Goal: Book appointment/travel/reservation

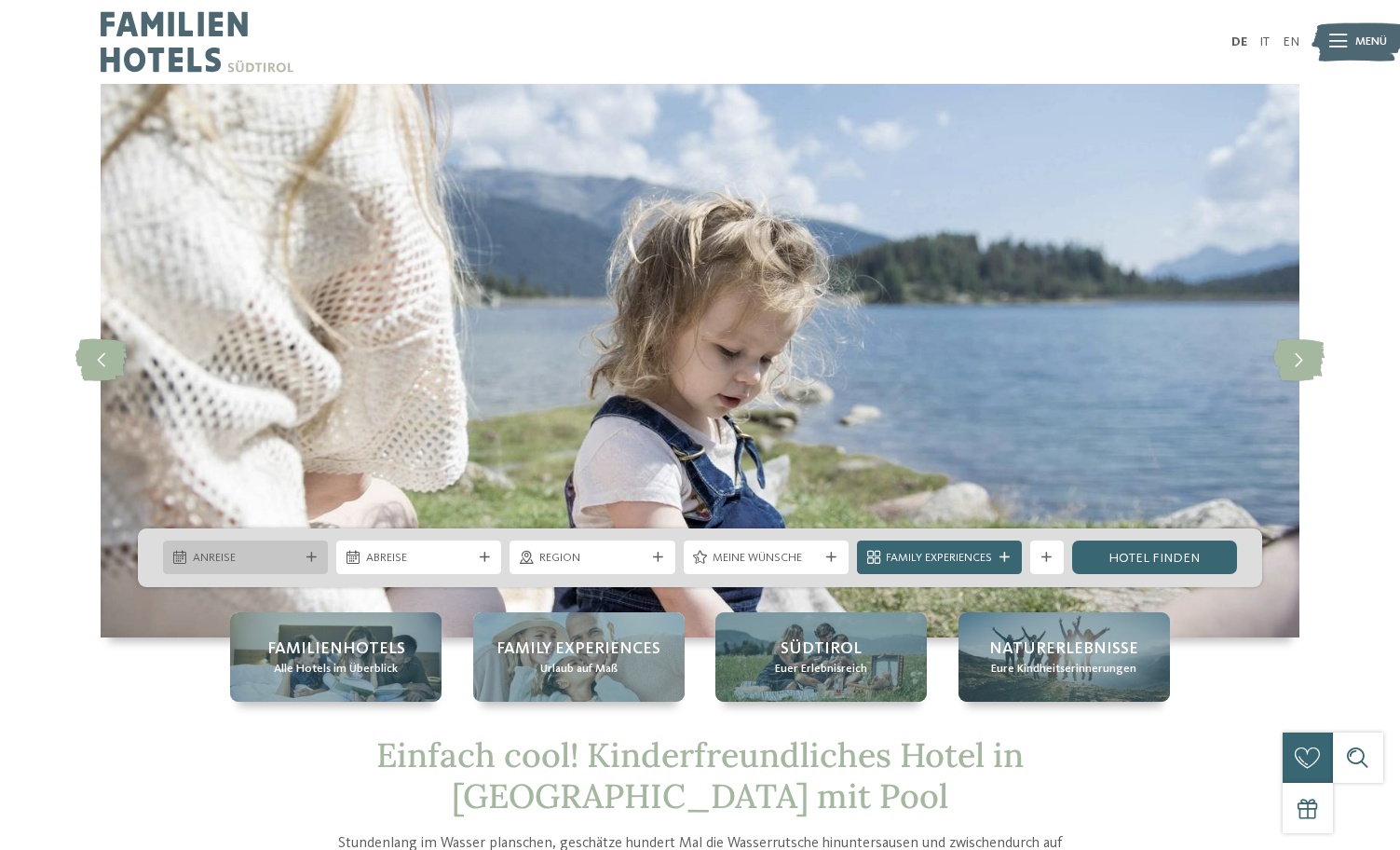
click at [302, 554] on div at bounding box center [310, 557] width 16 height 11
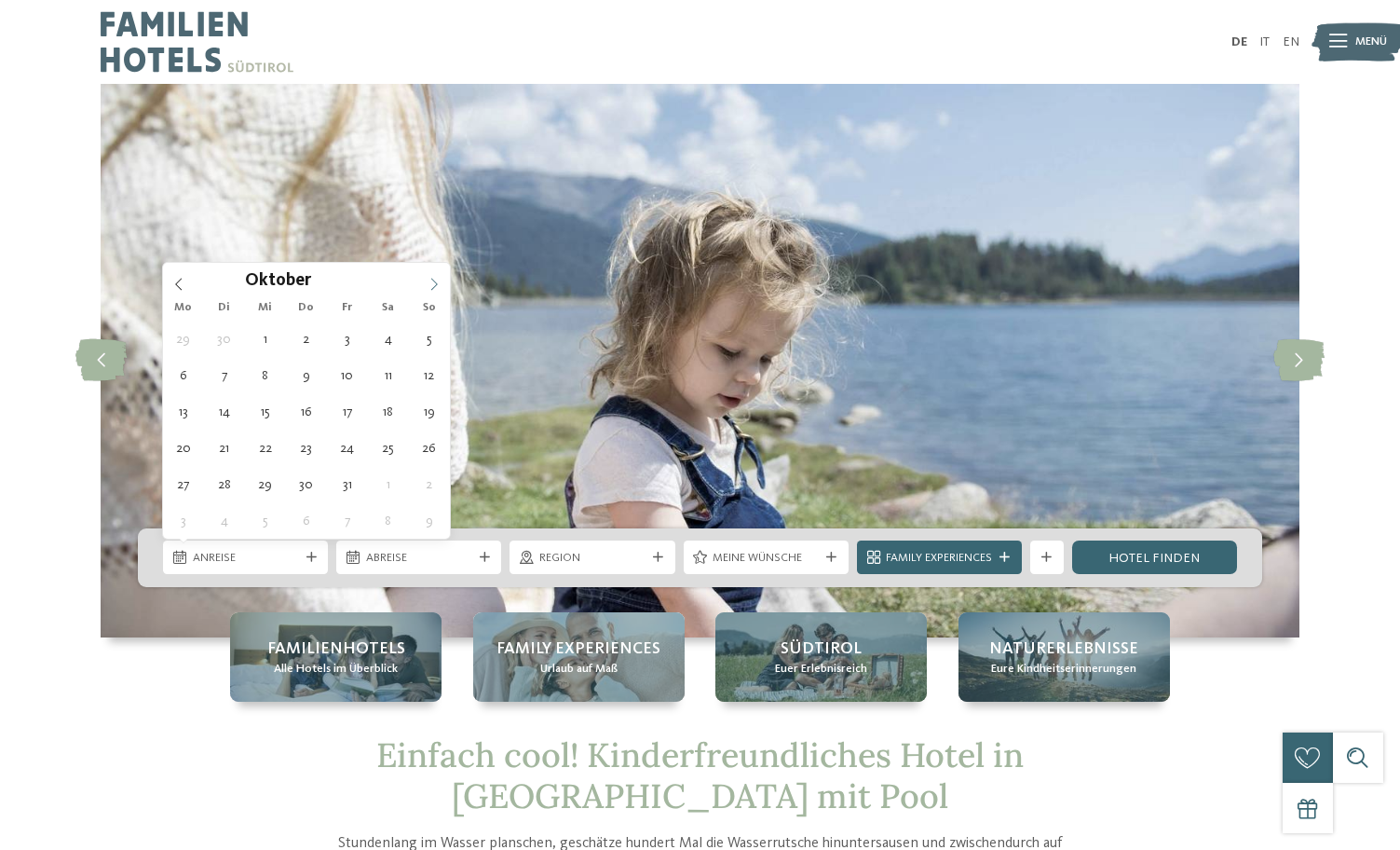
click at [439, 278] on icon at bounding box center [434, 284] width 13 height 13
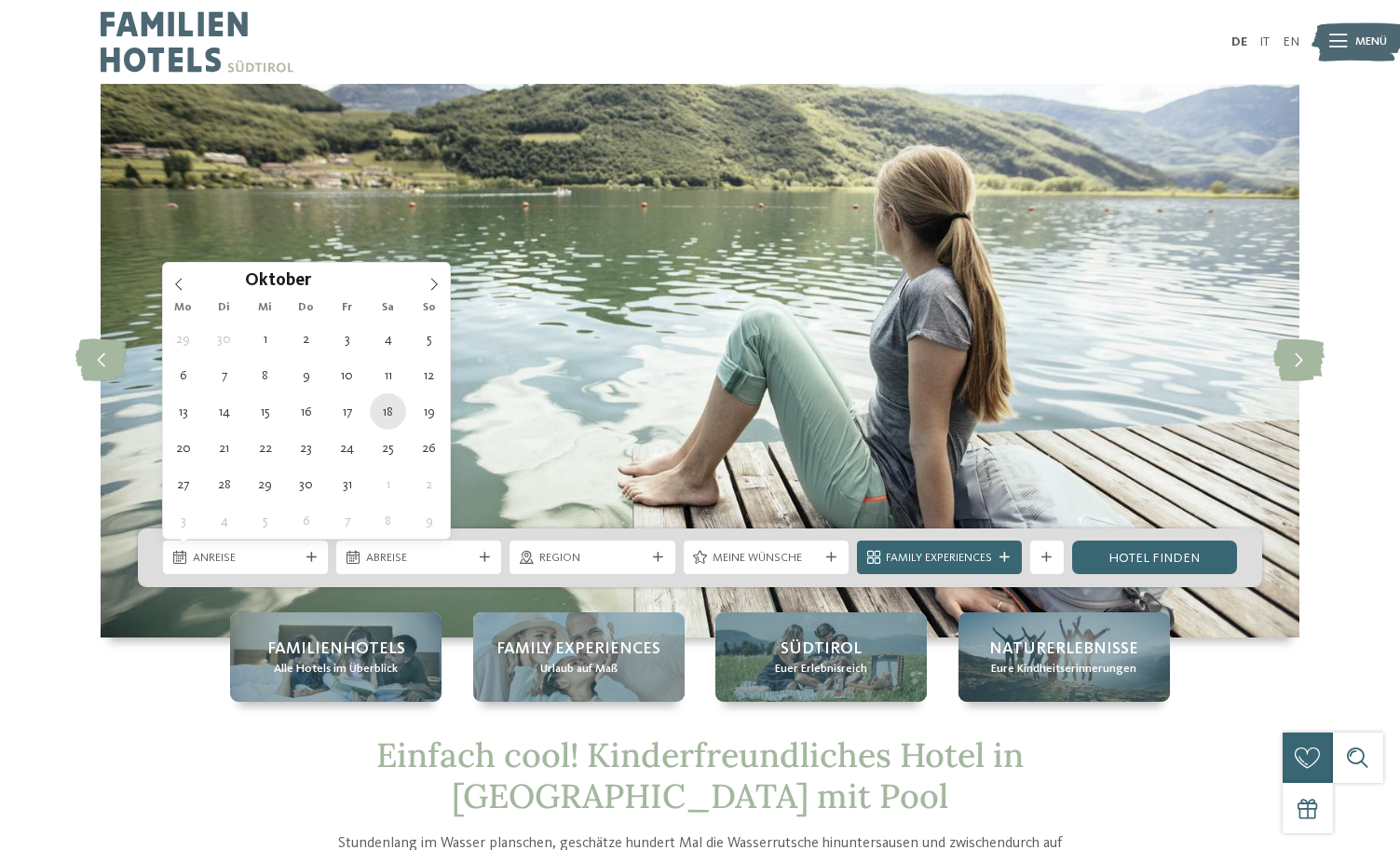
type div "[DATE]"
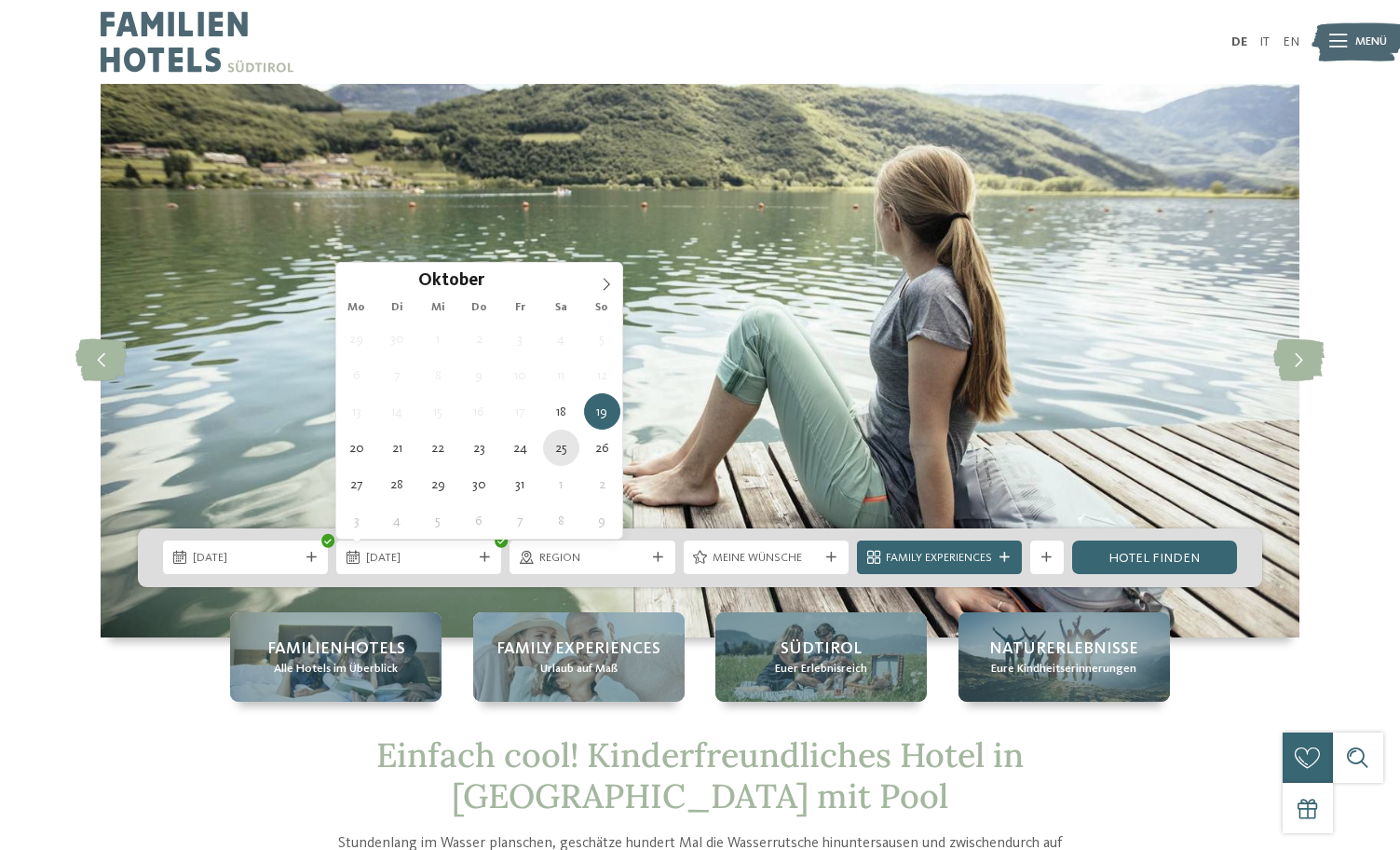
type div "[DATE]"
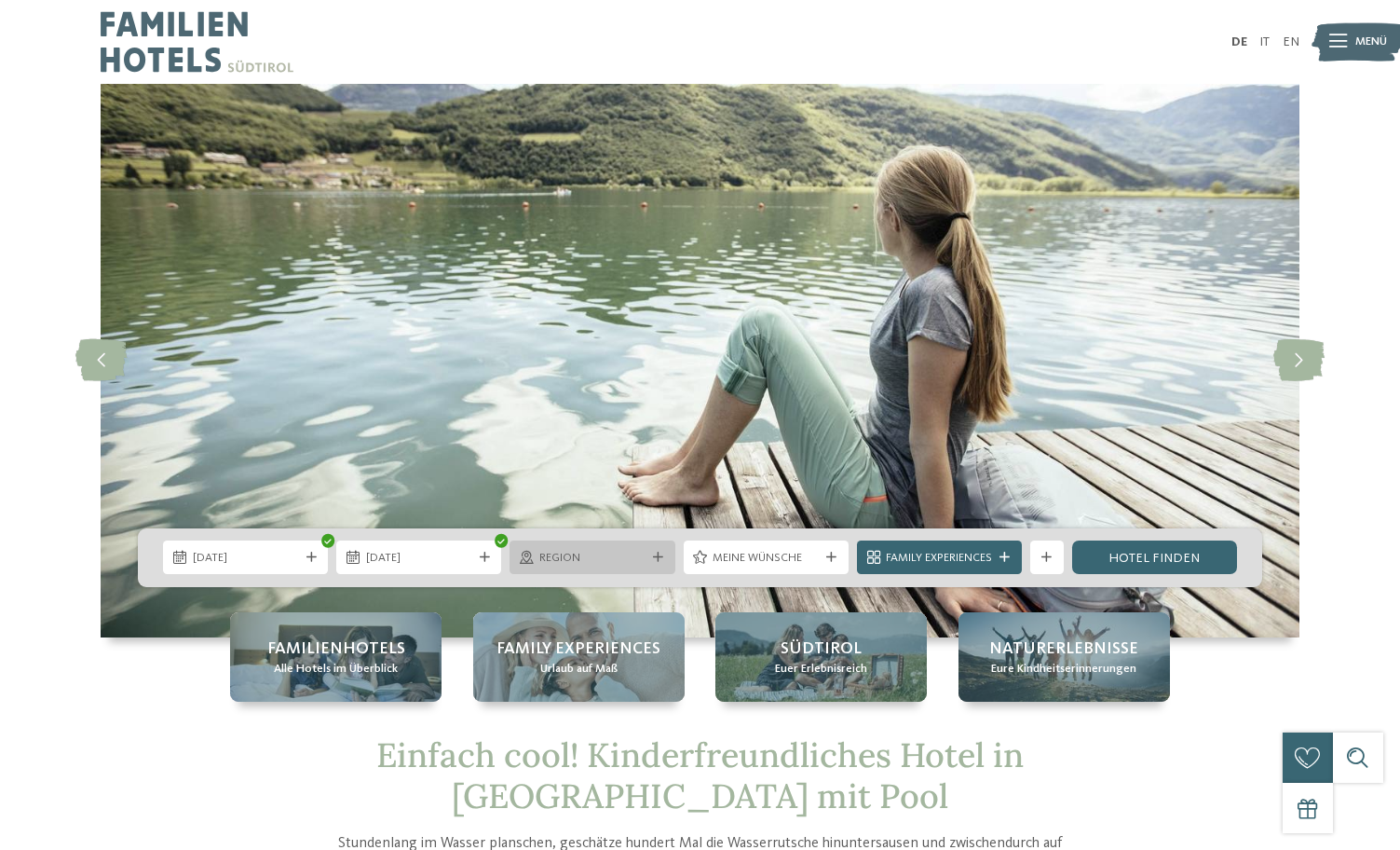
click at [612, 552] on span "Region" at bounding box center [592, 557] width 107 height 16
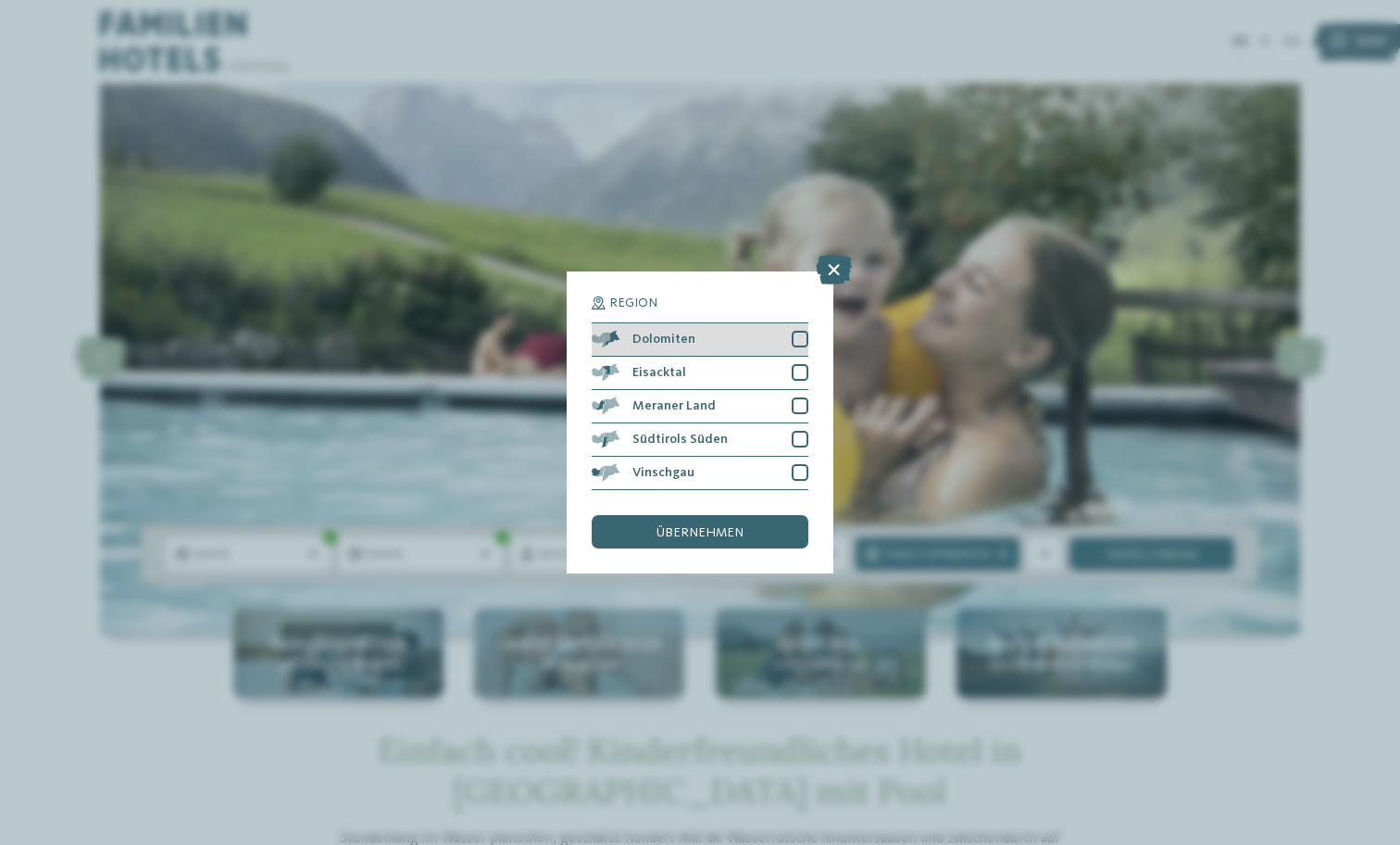
click at [807, 330] on div at bounding box center [800, 338] width 16 height 16
click at [802, 357] on div "Eisacktal" at bounding box center [700, 373] width 217 height 33
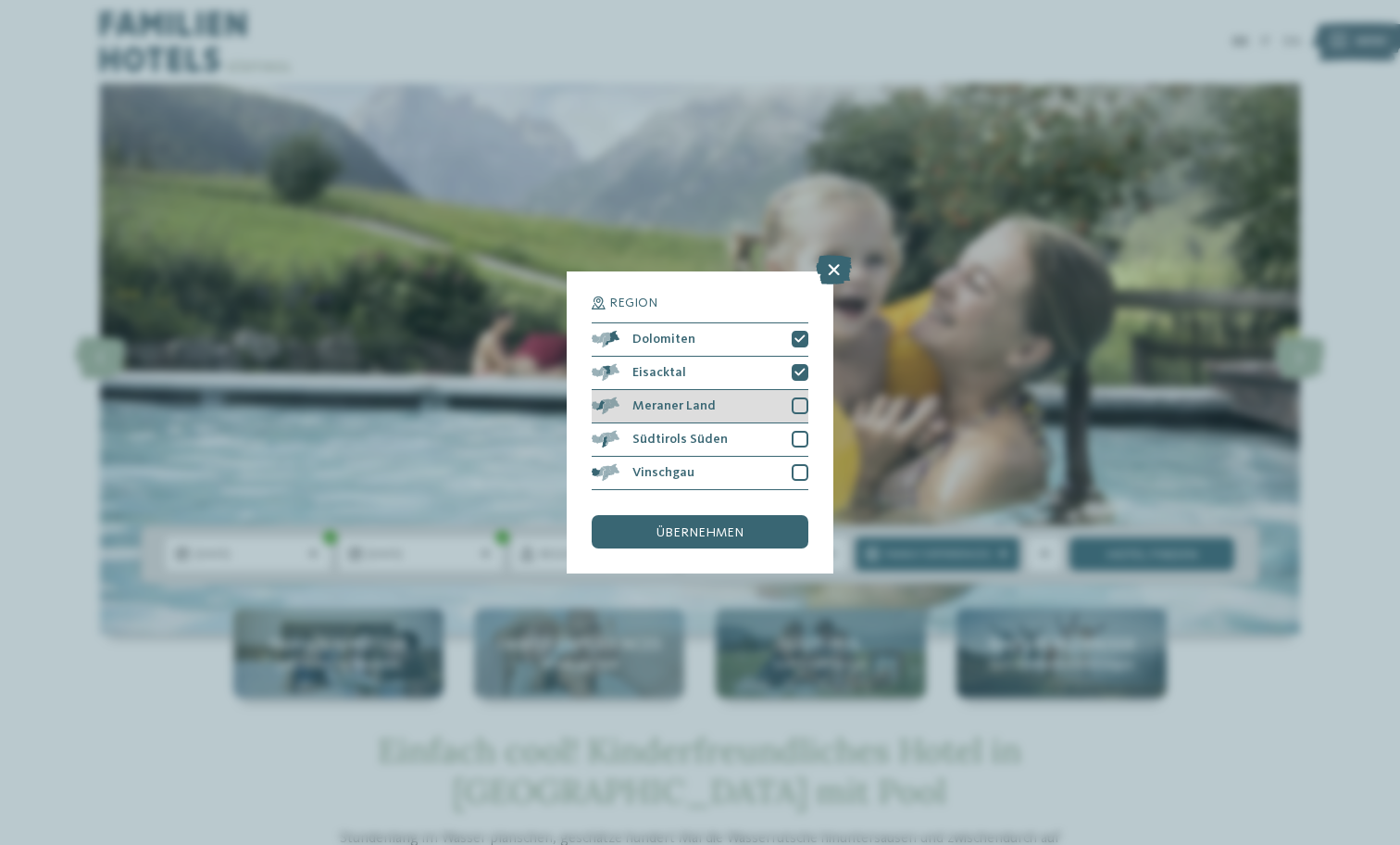
click at [798, 390] on div "Meraner Land" at bounding box center [700, 406] width 217 height 33
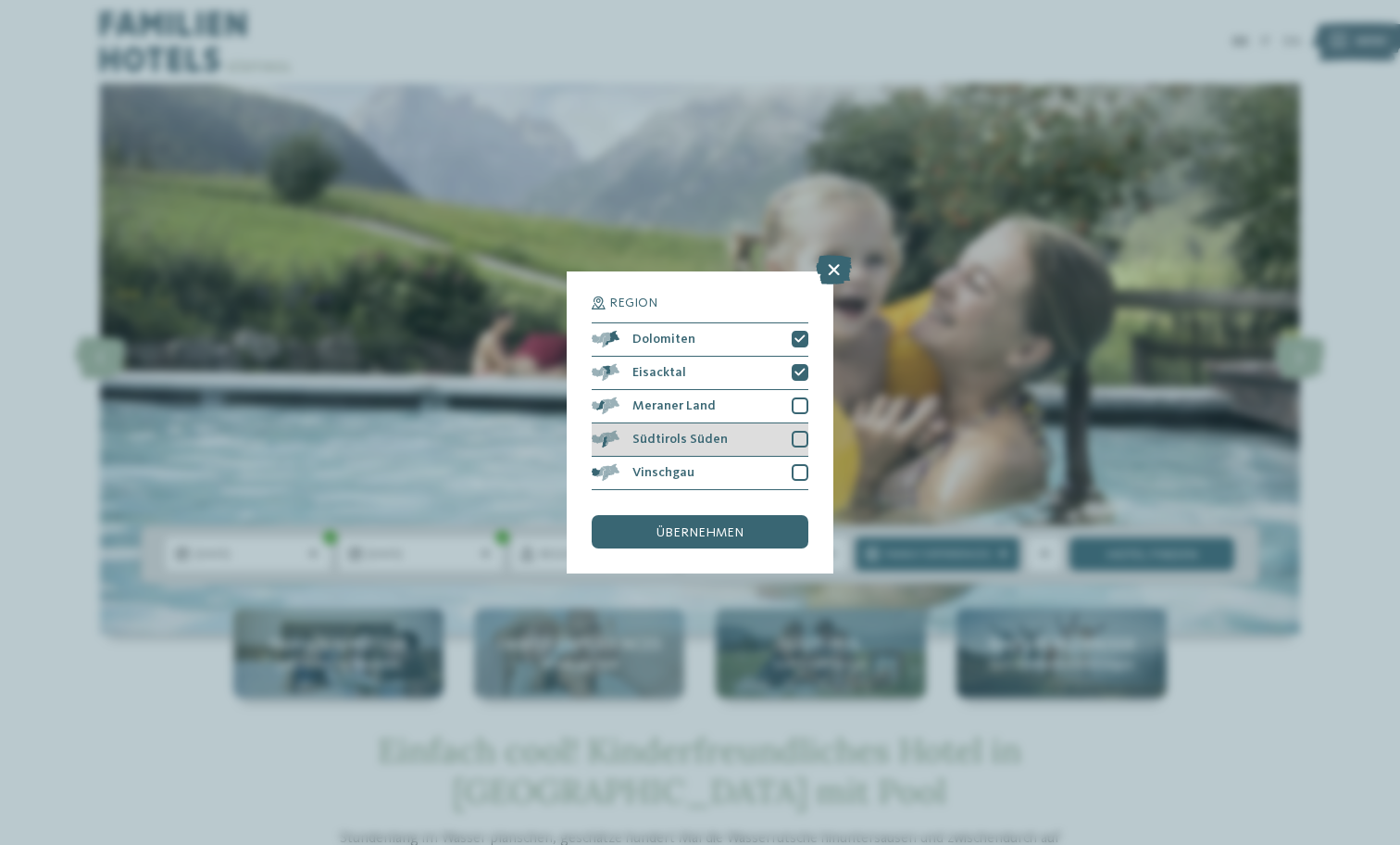
click at [801, 431] on div at bounding box center [800, 438] width 16 height 16
click at [814, 311] on div "Region Dolomiten [GEOGRAPHIC_DATA]" at bounding box center [700, 422] width 266 height 302
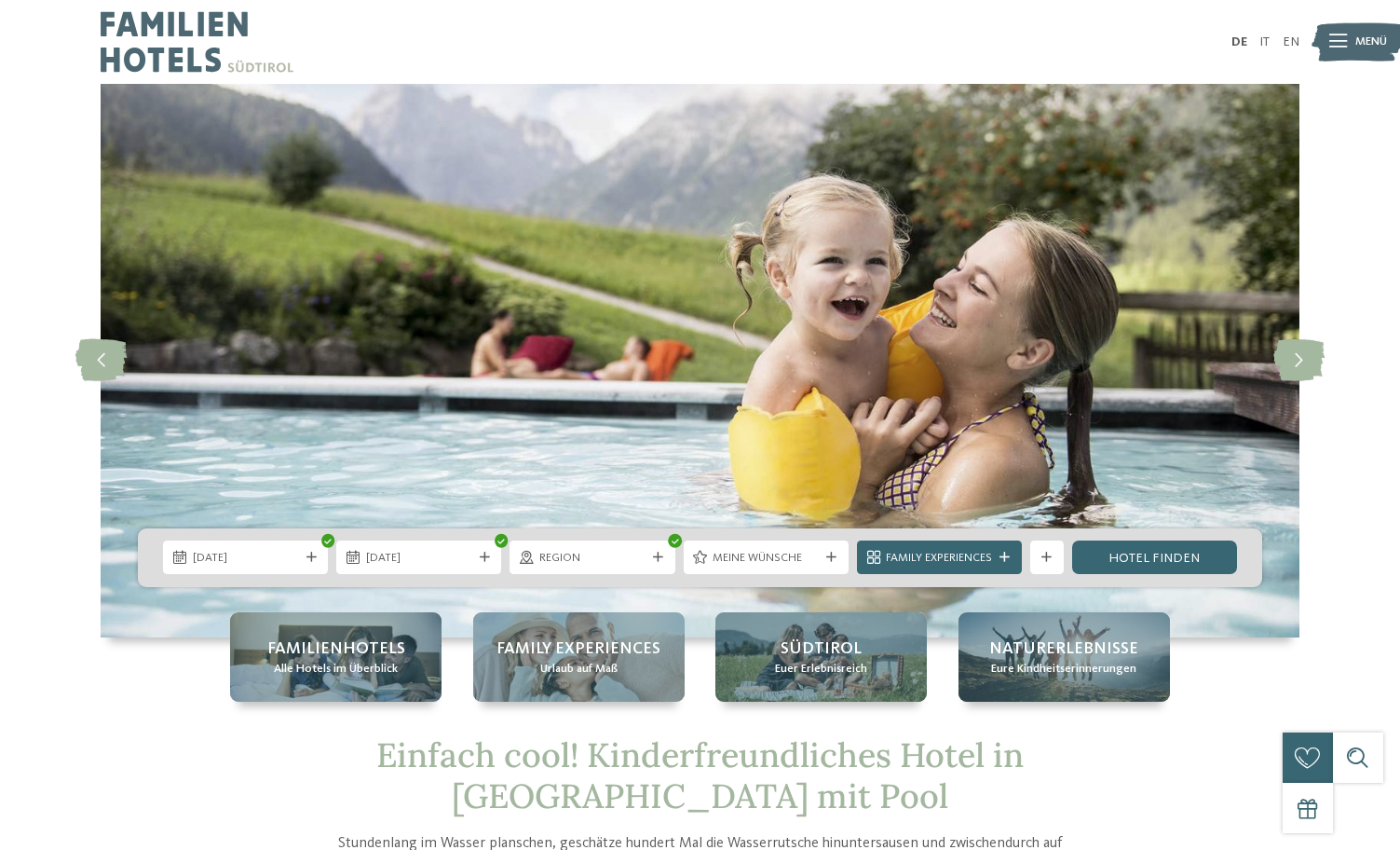
click at [809, 325] on img at bounding box center [700, 360] width 1199 height 553
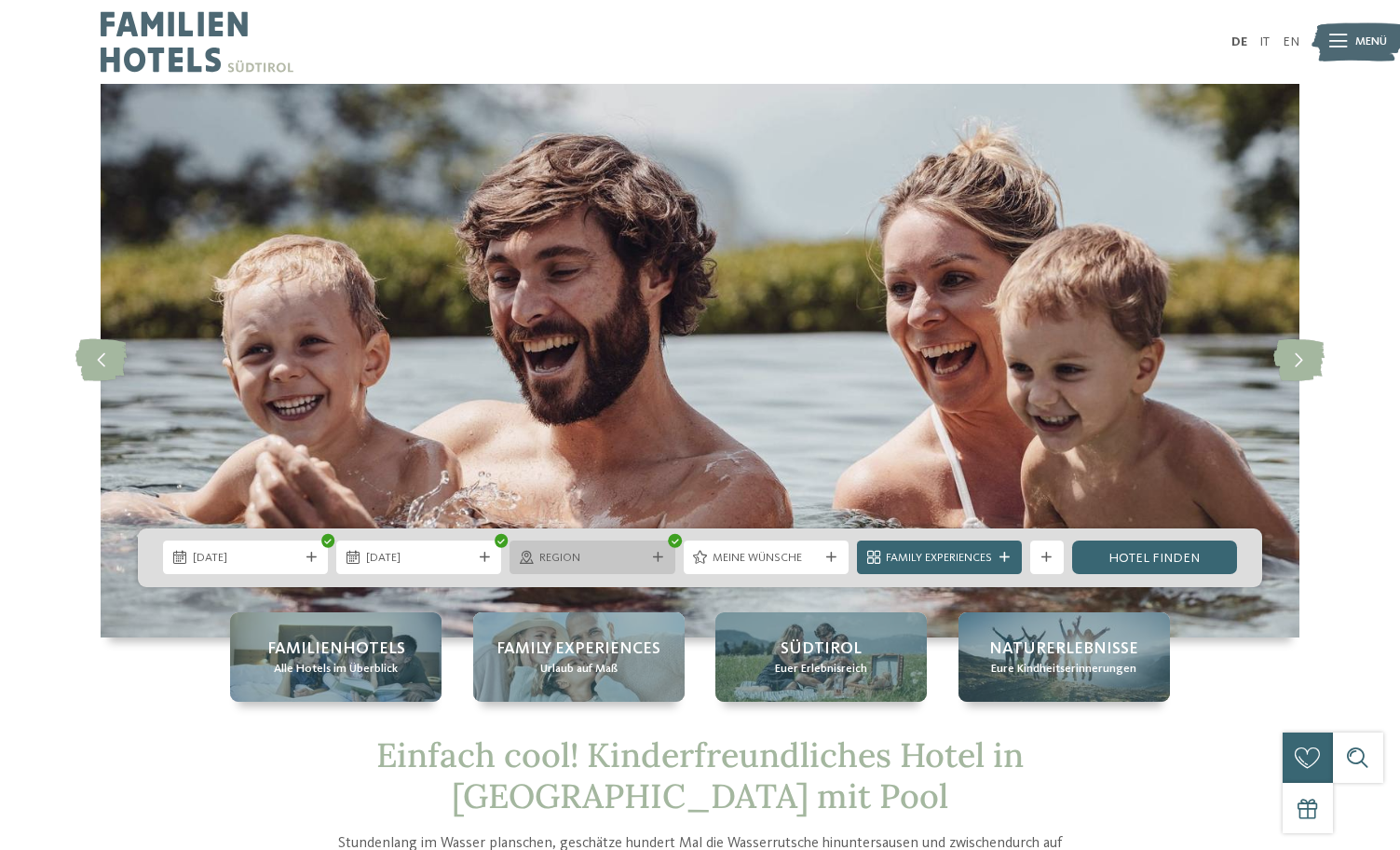
click at [633, 550] on span "Region" at bounding box center [592, 557] width 107 height 16
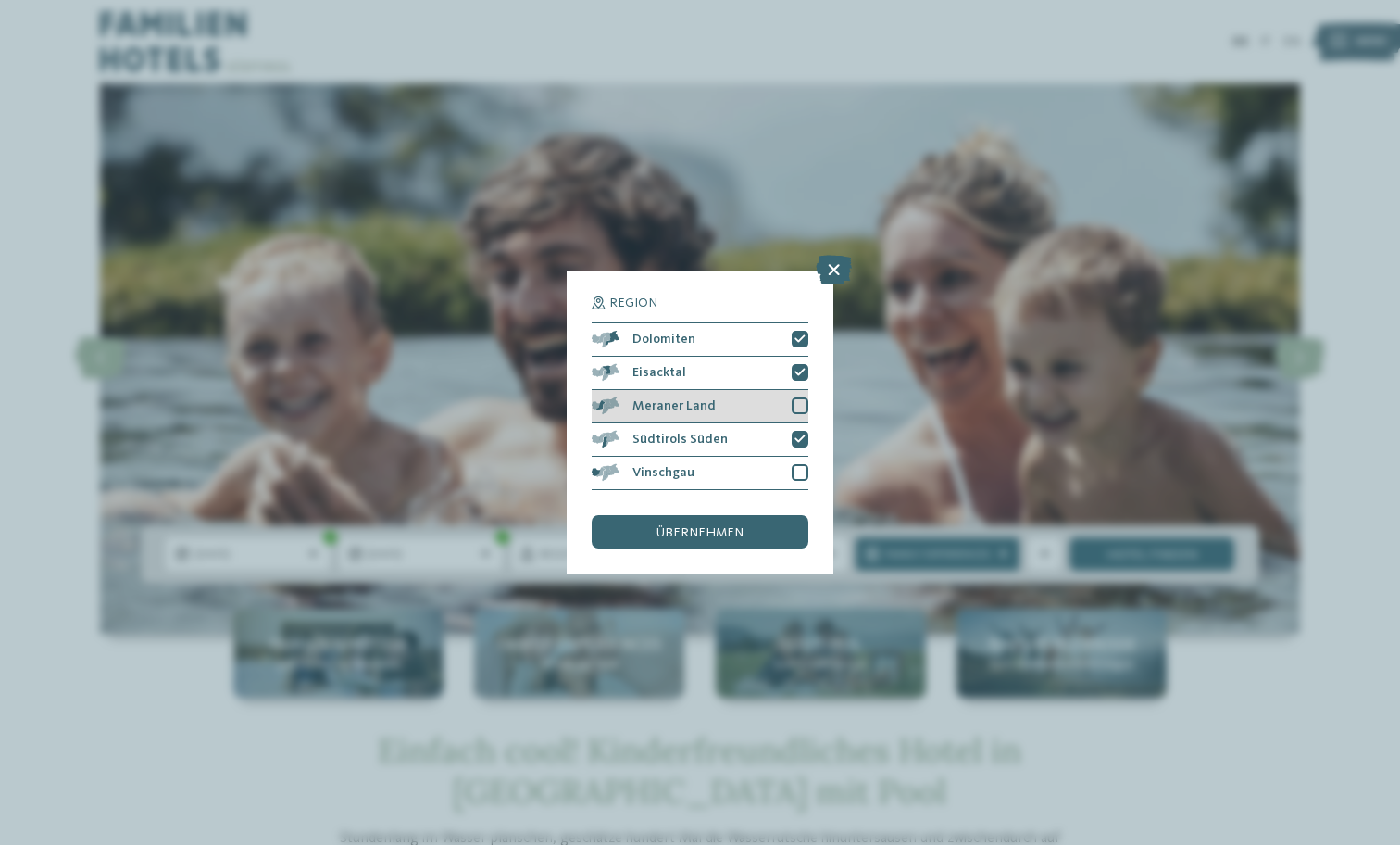
click at [786, 390] on div "Meraner Land" at bounding box center [700, 406] width 217 height 33
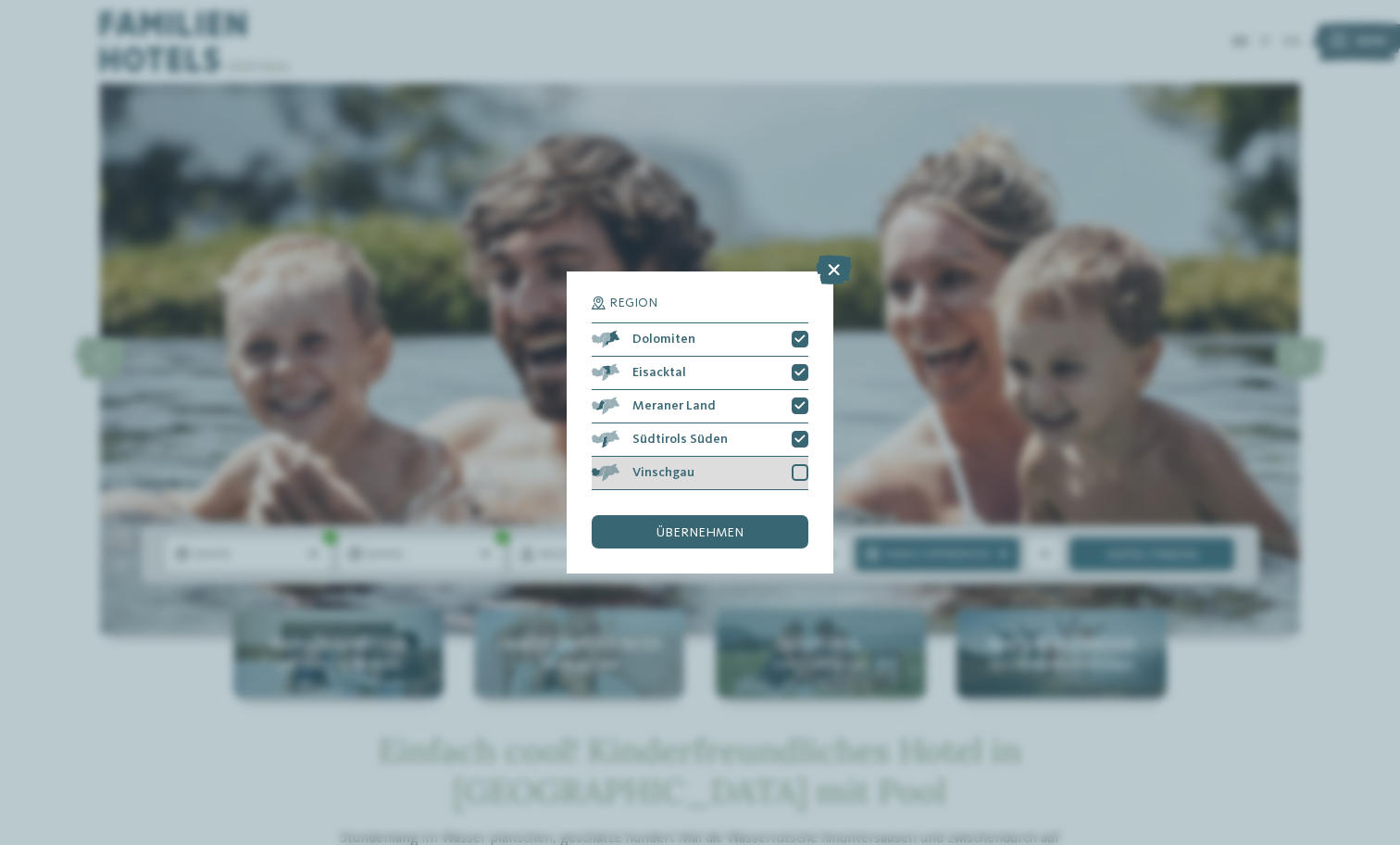
click at [801, 464] on div at bounding box center [800, 472] width 16 height 16
click at [755, 515] on div "übernehmen" at bounding box center [700, 531] width 217 height 33
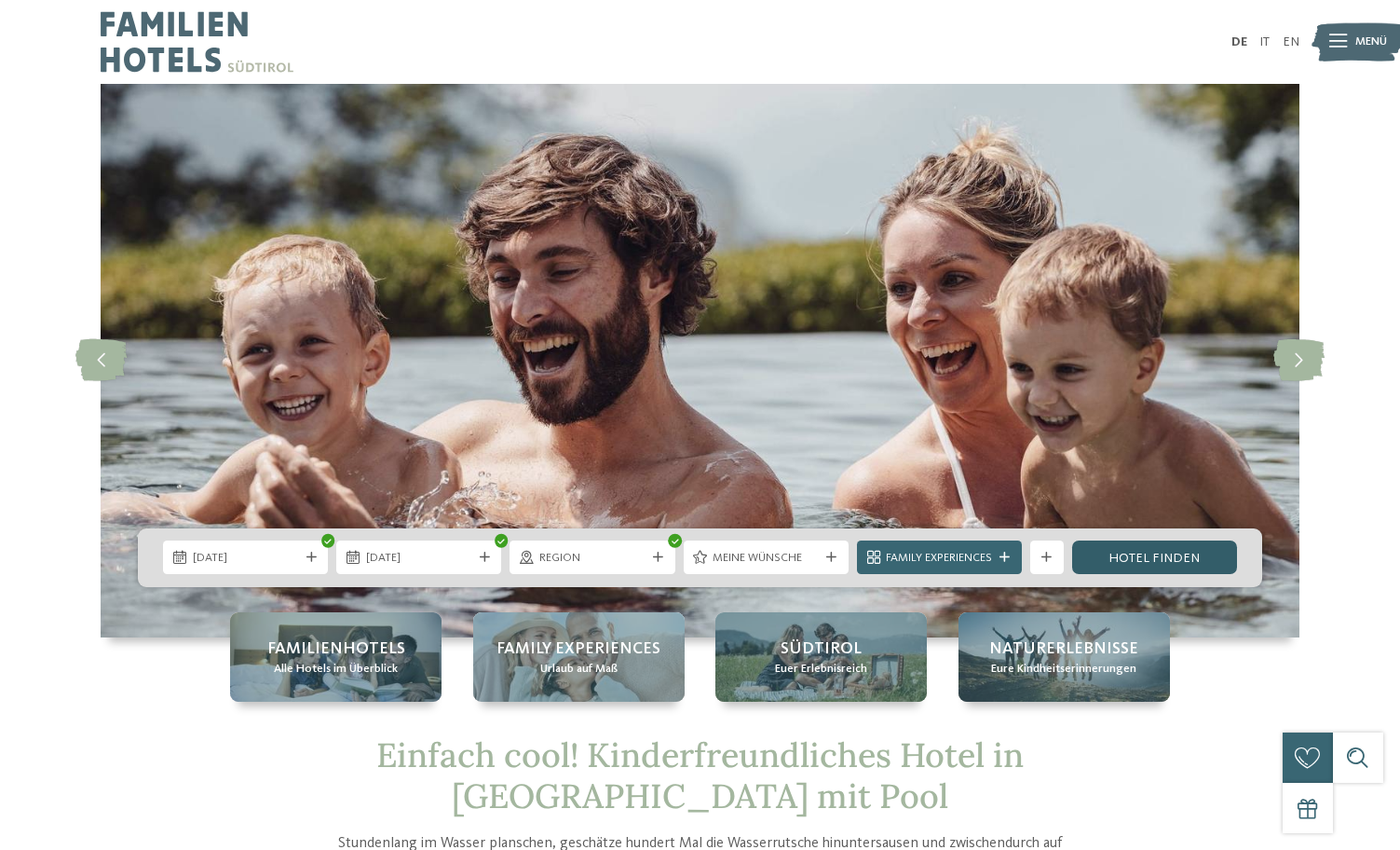
click at [1124, 552] on link "Hotel finden" at bounding box center [1155, 557] width 165 height 34
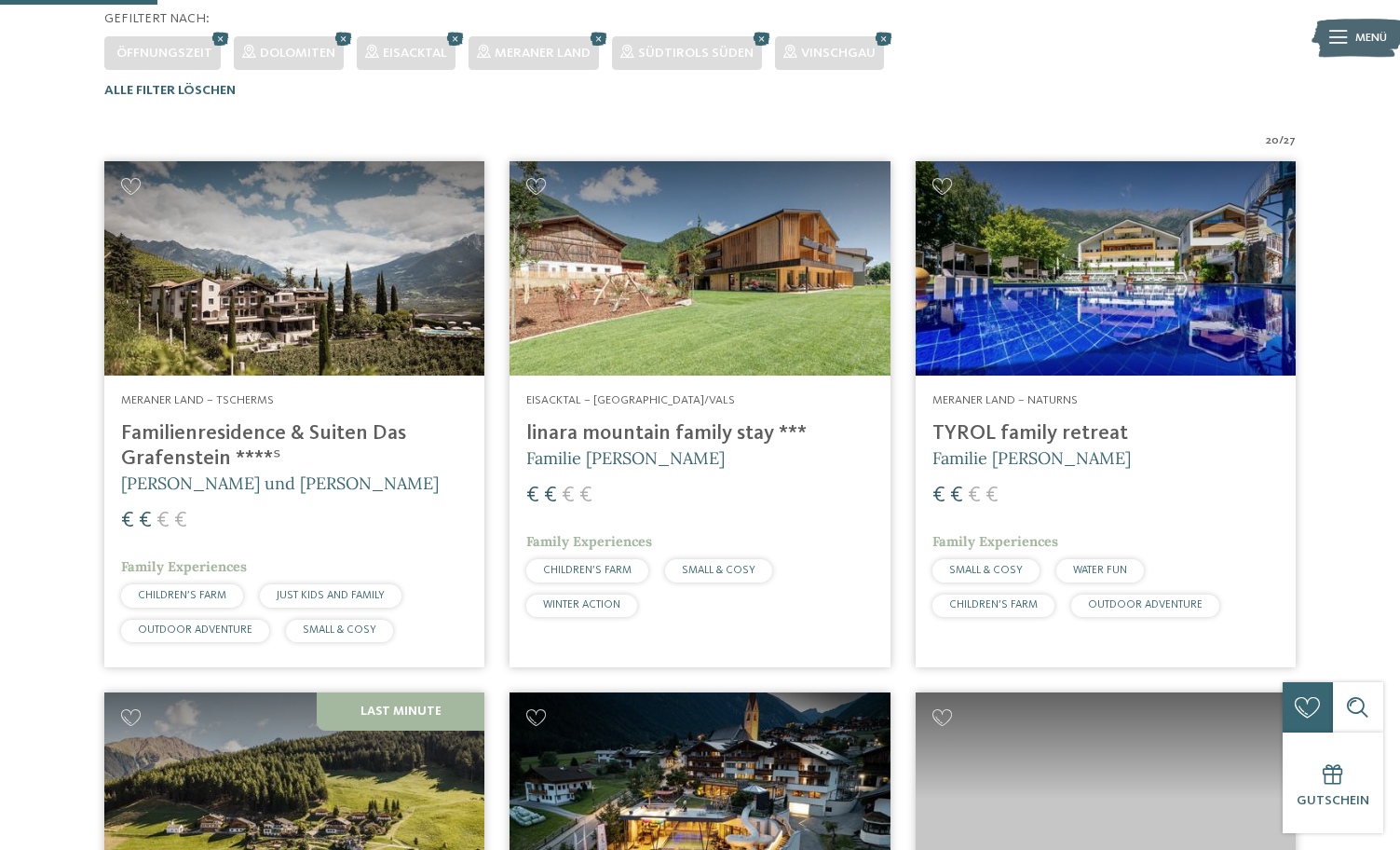
scroll to position [7, 0]
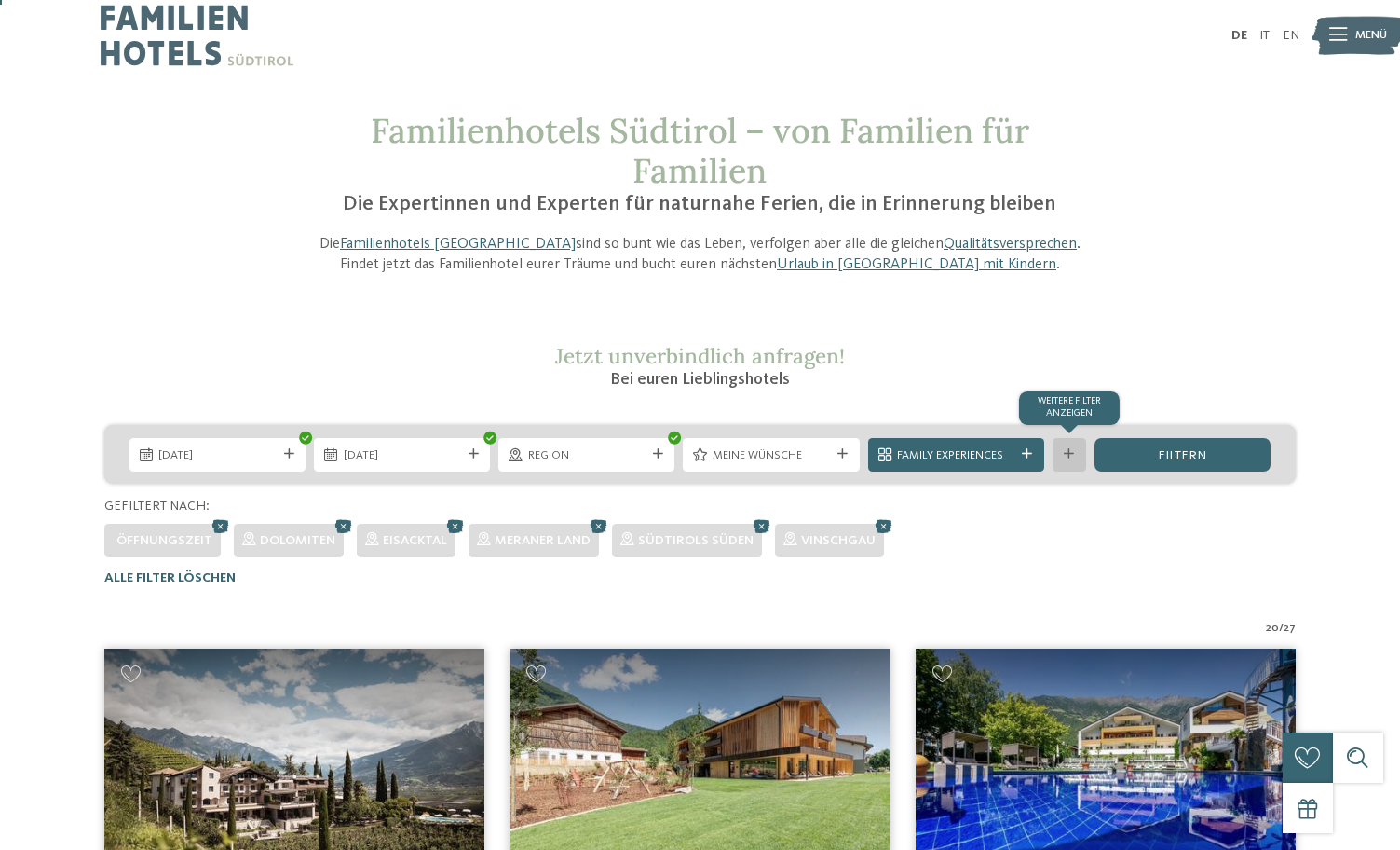
click at [1055, 455] on div "Weitere Filter anzeigen" at bounding box center [1069, 454] width 34 height 34
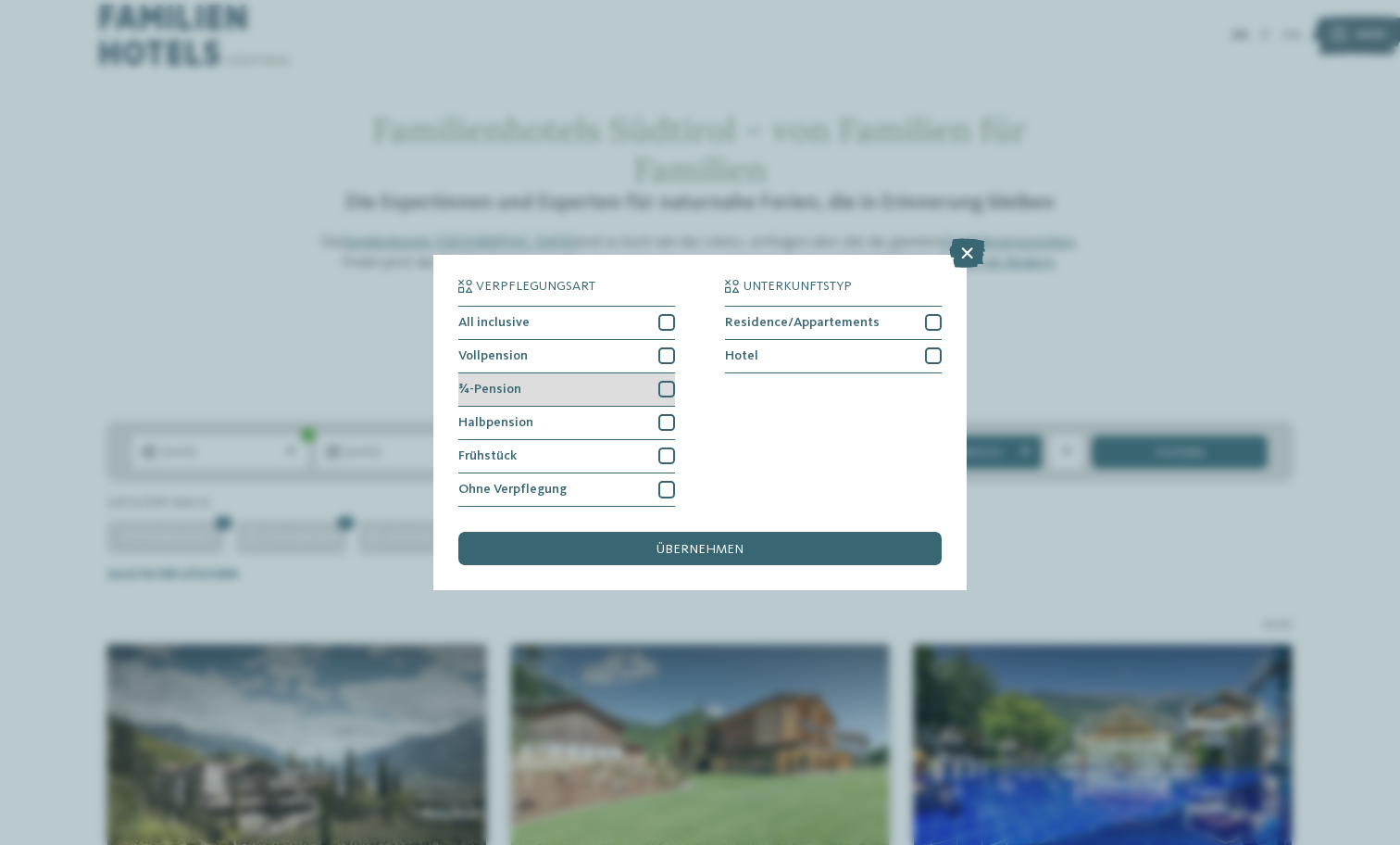
click at [669, 381] on div at bounding box center [666, 389] width 16 height 16
click at [662, 414] on div at bounding box center [666, 422] width 16 height 16
click at [678, 543] on span "übernehmen" at bounding box center [700, 550] width 87 height 13
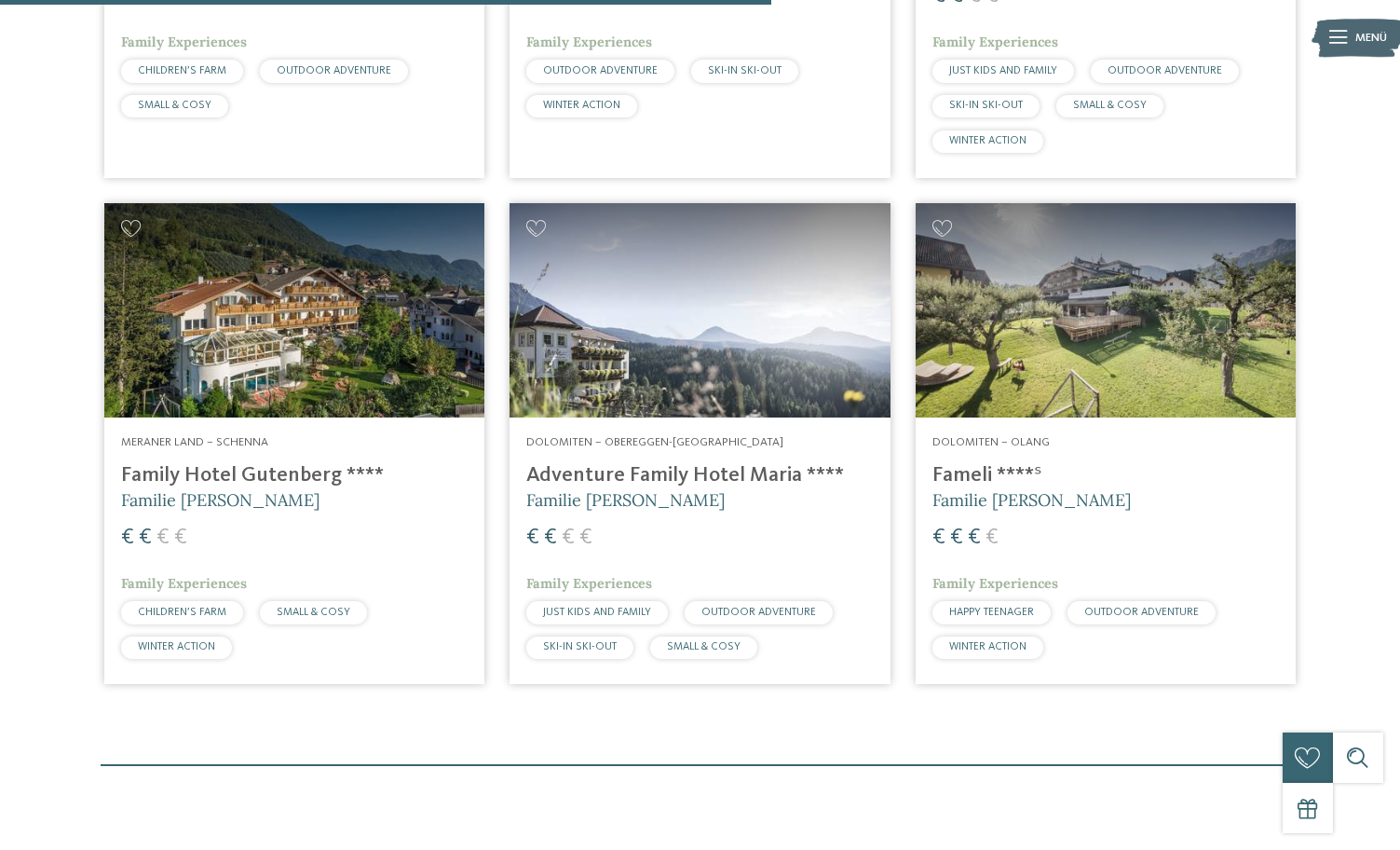
scroll to position [997, 0]
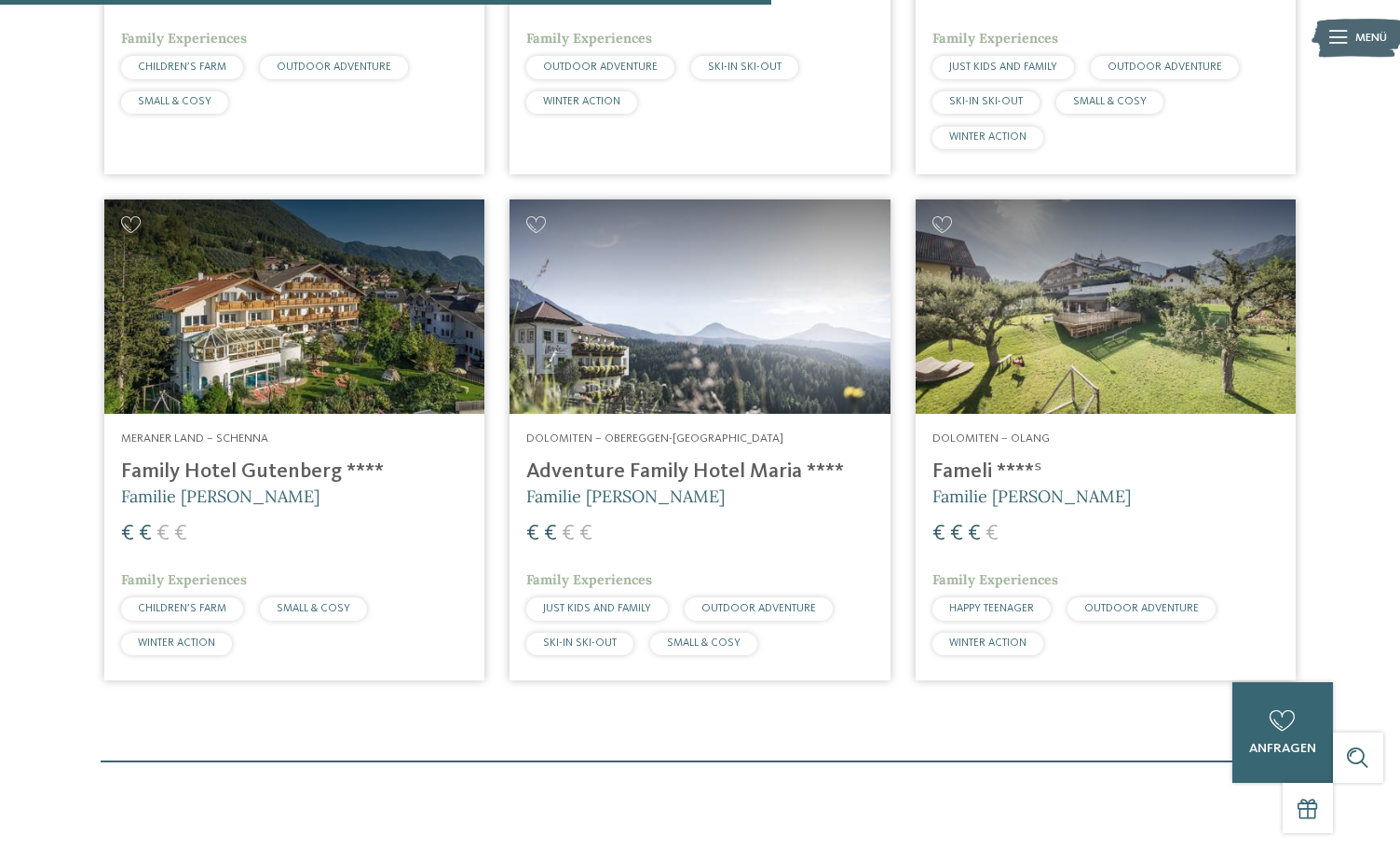
click at [420, 293] on img at bounding box center [295, 306] width 380 height 214
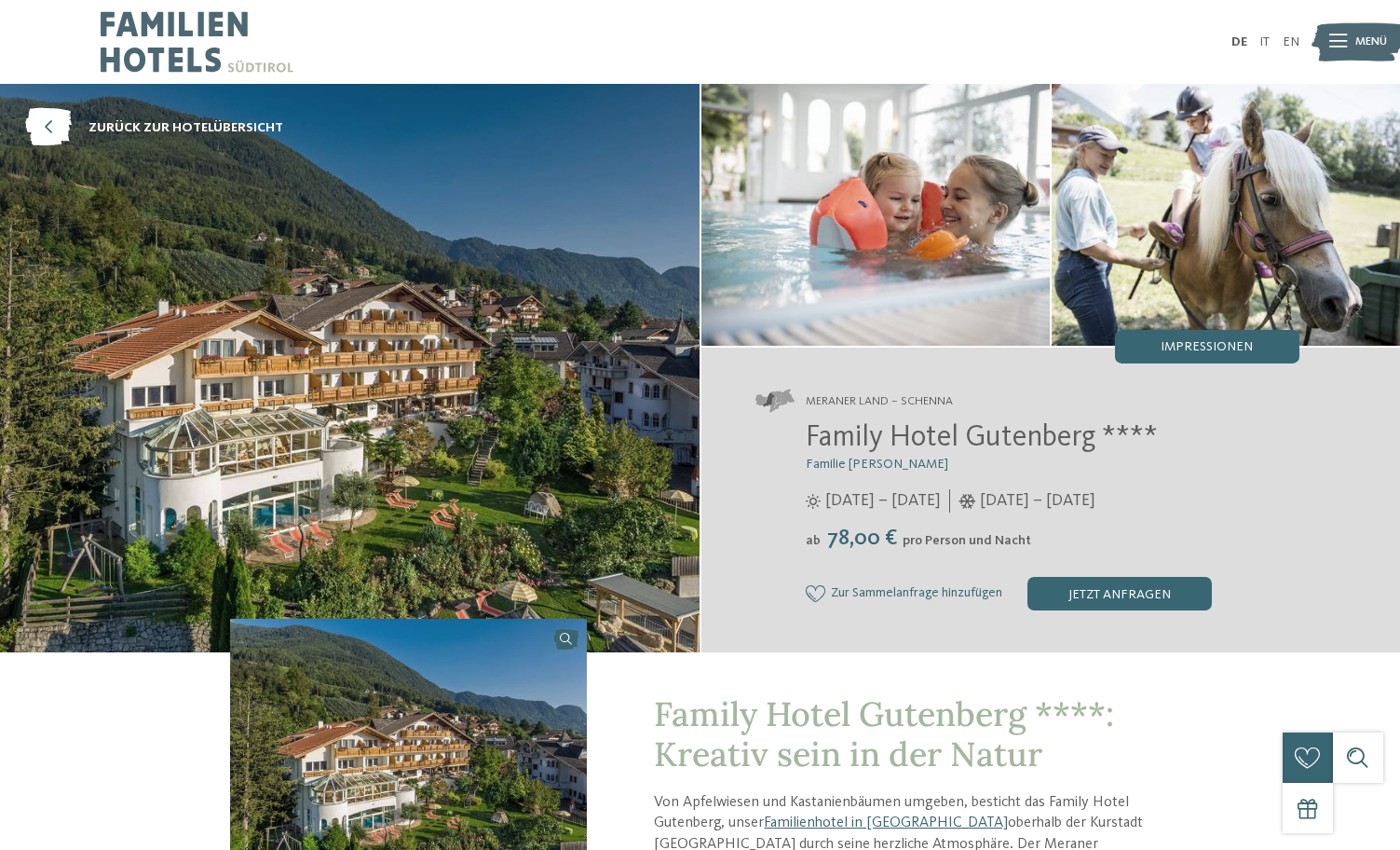
scroll to position [359, 0]
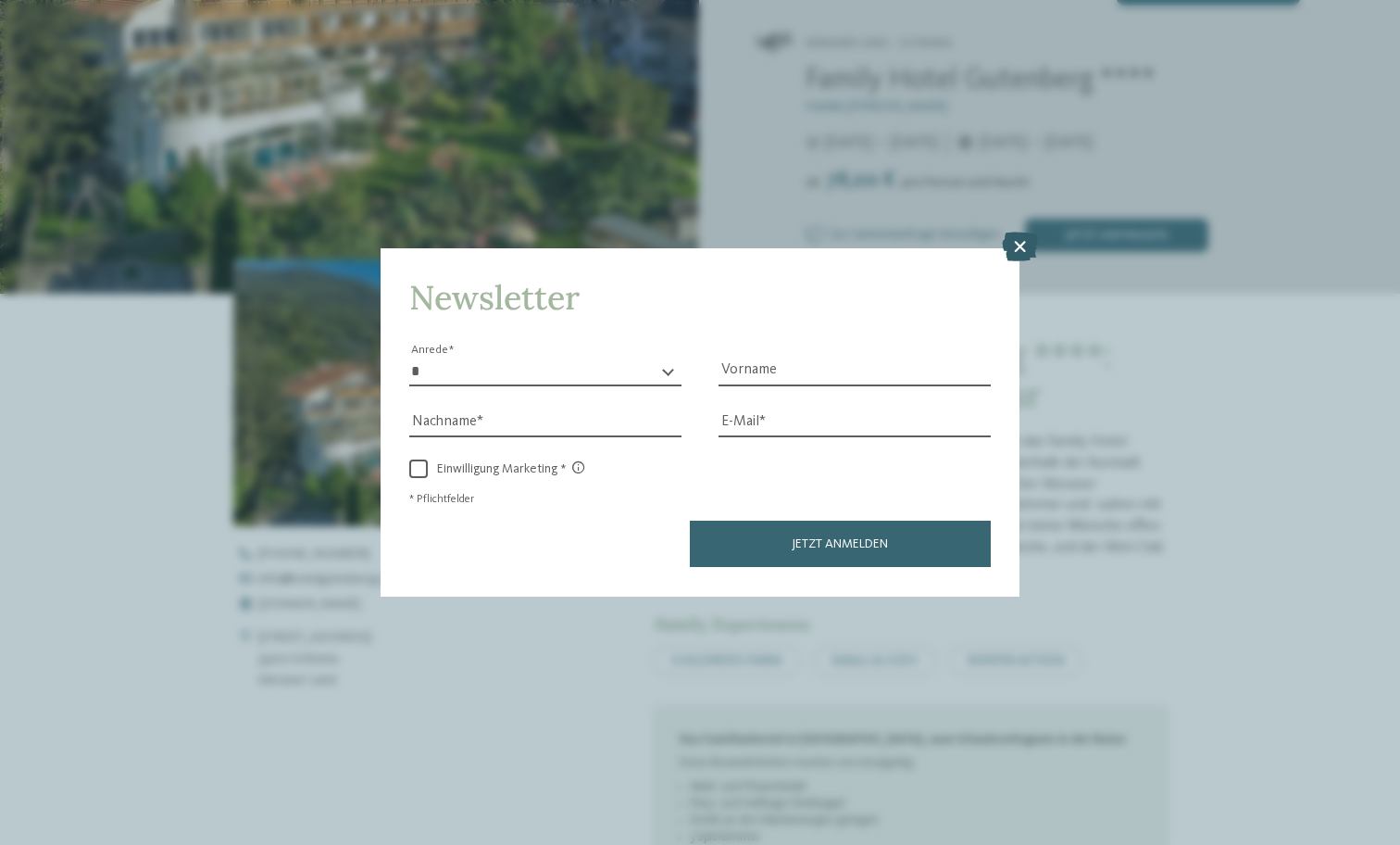
click at [1026, 233] on icon at bounding box center [1020, 247] width 36 height 30
